Goal: Task Accomplishment & Management: Manage account settings

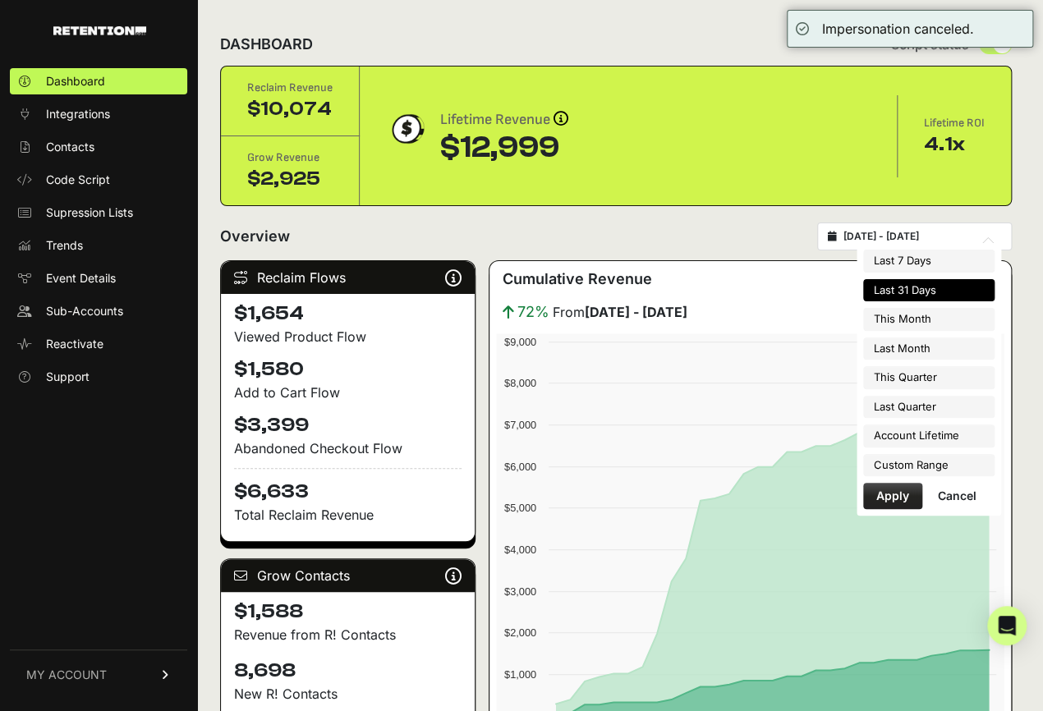
click at [867, 237] on input "[DATE] - [DATE]" at bounding box center [923, 236] width 158 height 13
click at [913, 322] on li "This Month" at bounding box center [928, 319] width 131 height 23
type input "[DATE] - [DATE]"
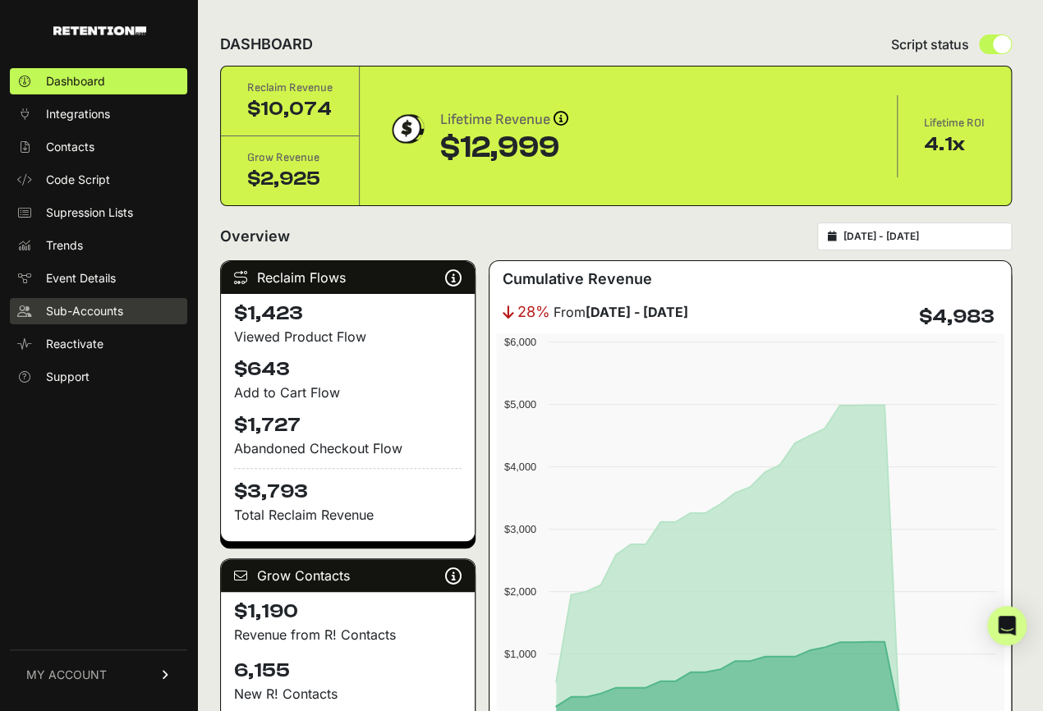
click at [98, 315] on span "Sub-Accounts" at bounding box center [84, 311] width 77 height 16
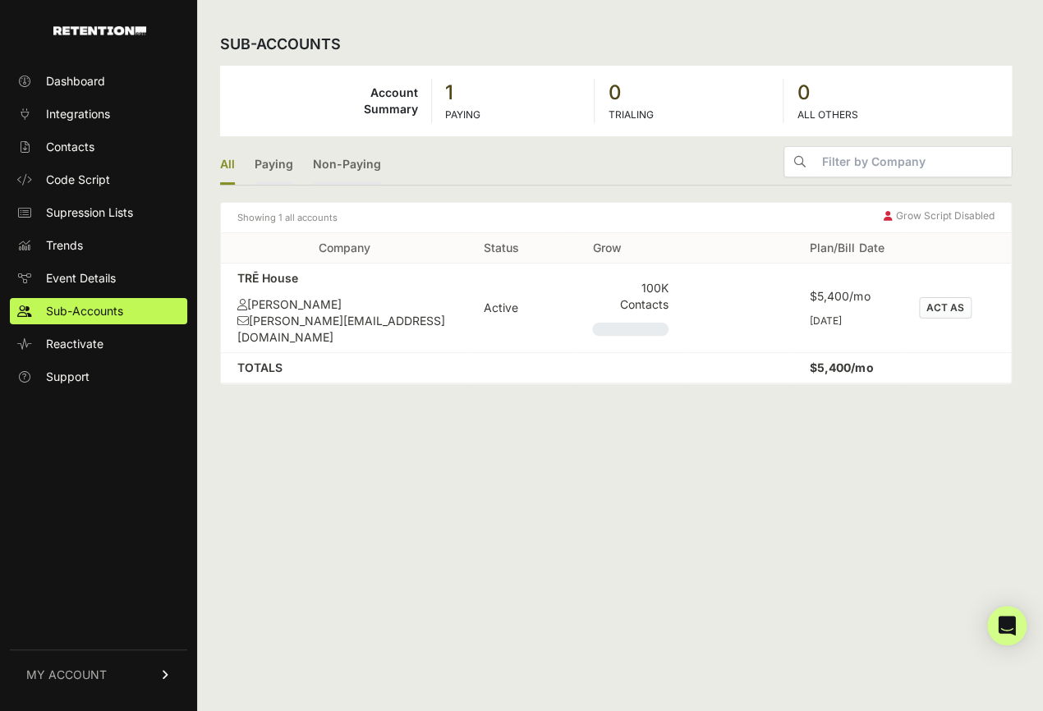
click at [954, 303] on button "ACT AS" at bounding box center [945, 307] width 53 height 21
